Goal: Transaction & Acquisition: Book appointment/travel/reservation

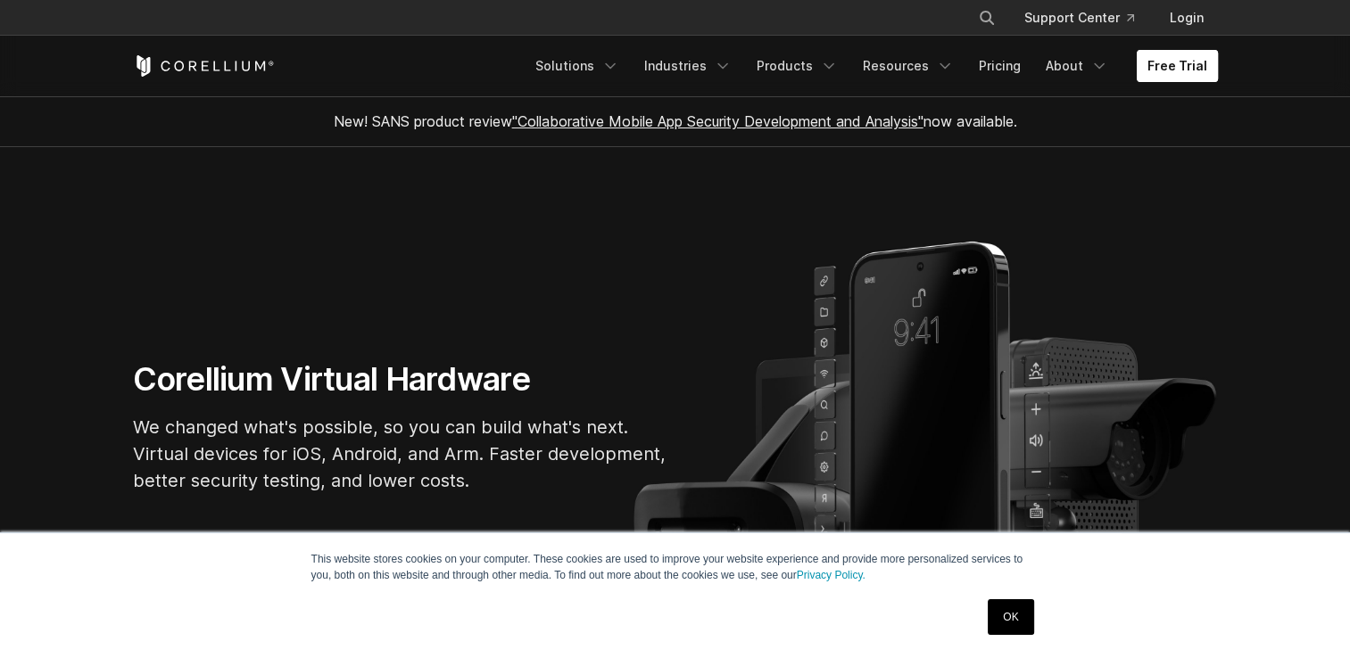
click at [1165, 69] on link "Free Trial" at bounding box center [1176, 66] width 81 height 32
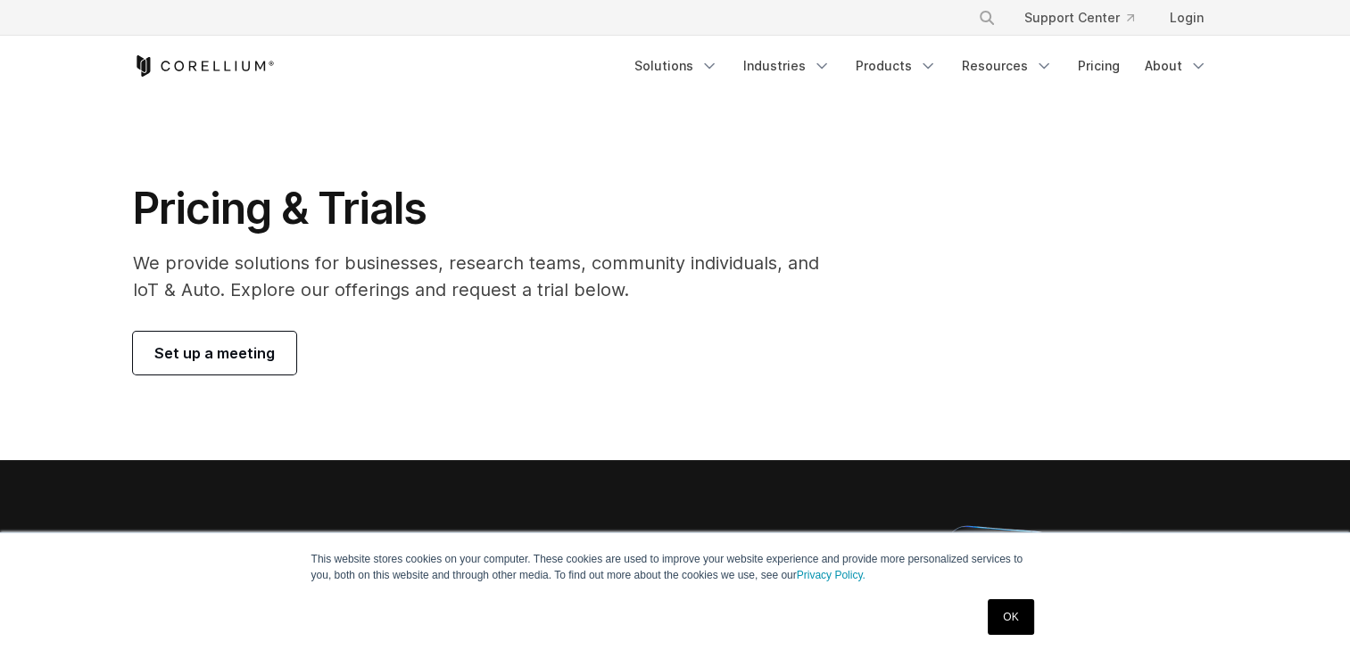
click at [239, 358] on span "Set up a meeting" at bounding box center [214, 353] width 120 height 21
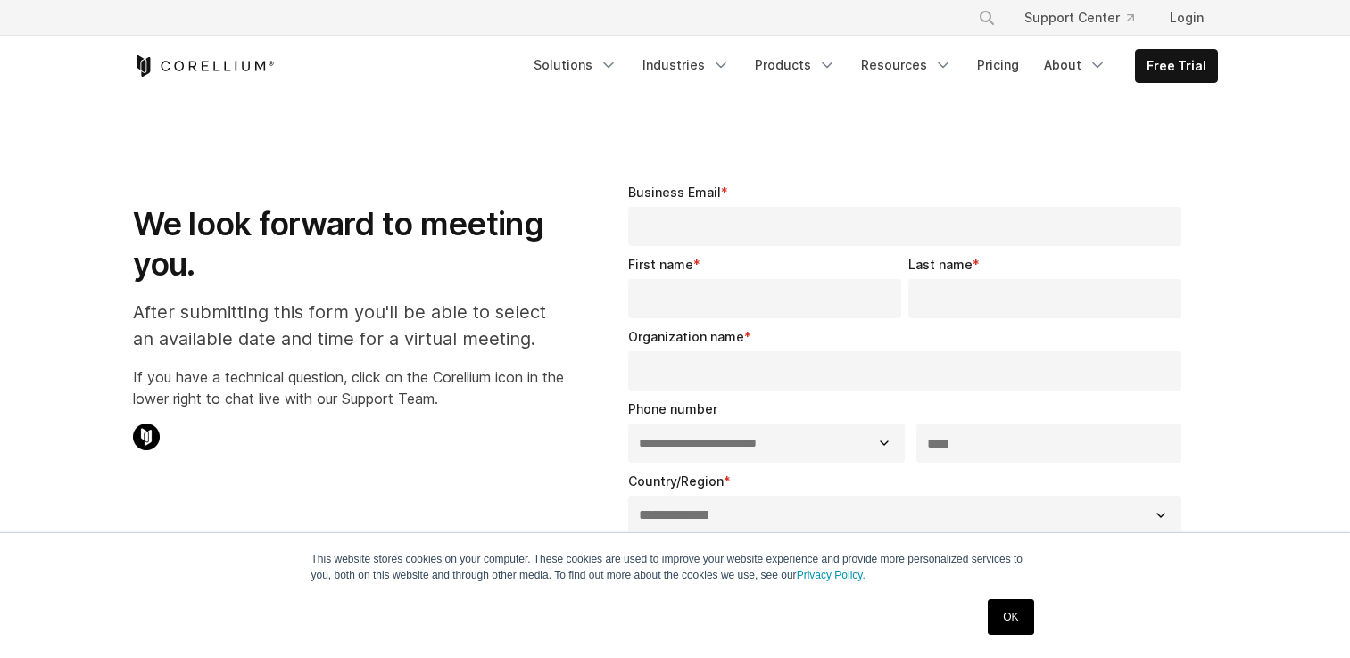
select select "**"
click at [582, 71] on link "Solutions" at bounding box center [575, 65] width 105 height 32
